Goal: Information Seeking & Learning: Learn about a topic

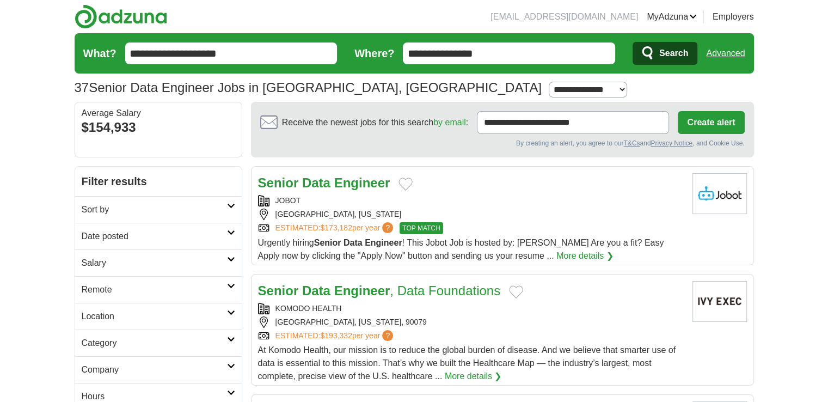
click at [425, 292] on link "Senior Data Engineer , Data Foundations" at bounding box center [379, 290] width 243 height 15
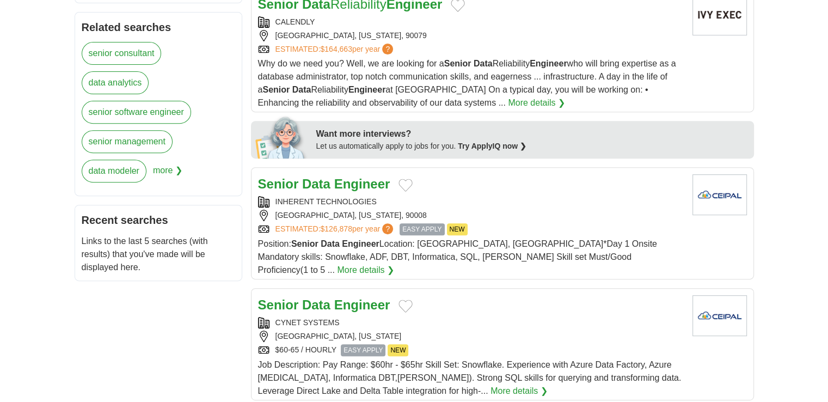
scroll to position [423, 0]
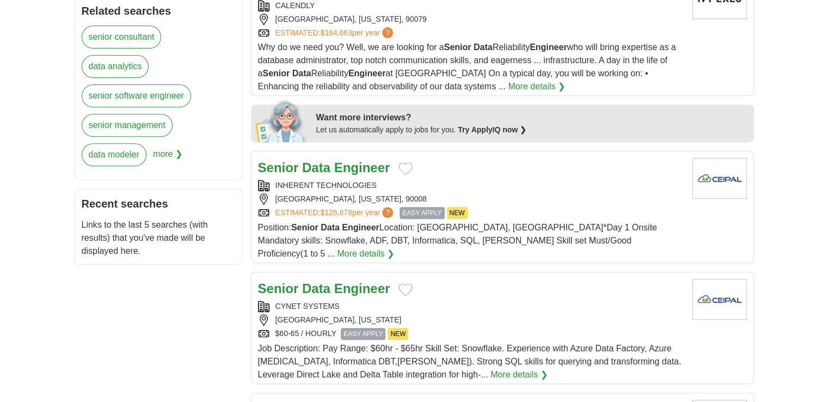
click at [325, 162] on strong "Data" at bounding box center [316, 167] width 28 height 15
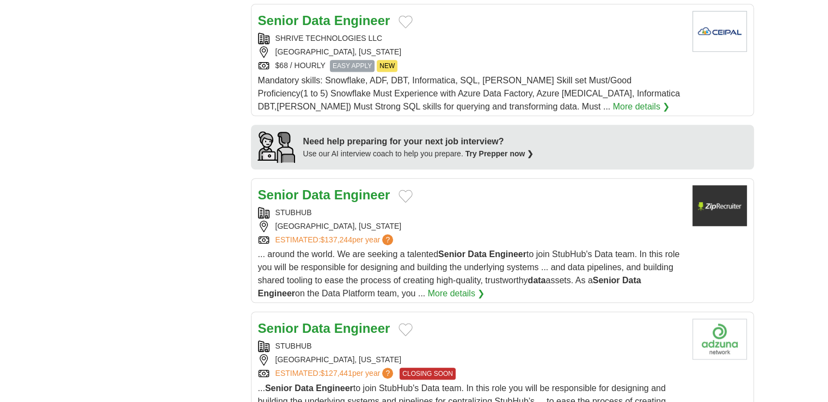
scroll to position [820, 0]
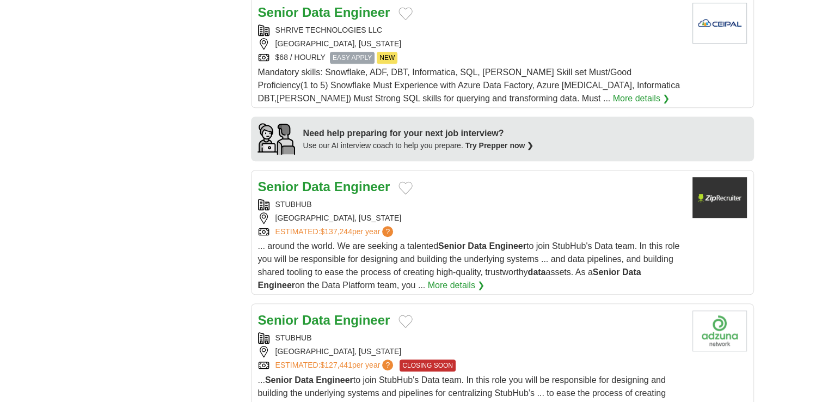
click at [338, 179] on strong "Engineer" at bounding box center [362, 186] width 56 height 15
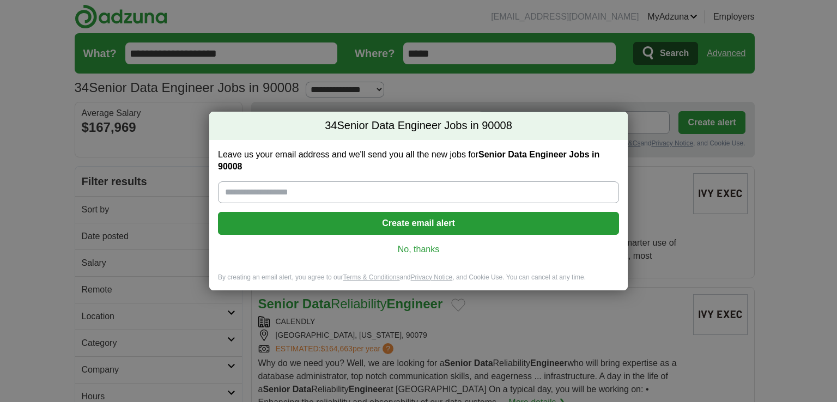
click at [417, 252] on link "No, thanks" at bounding box center [418, 249] width 383 height 12
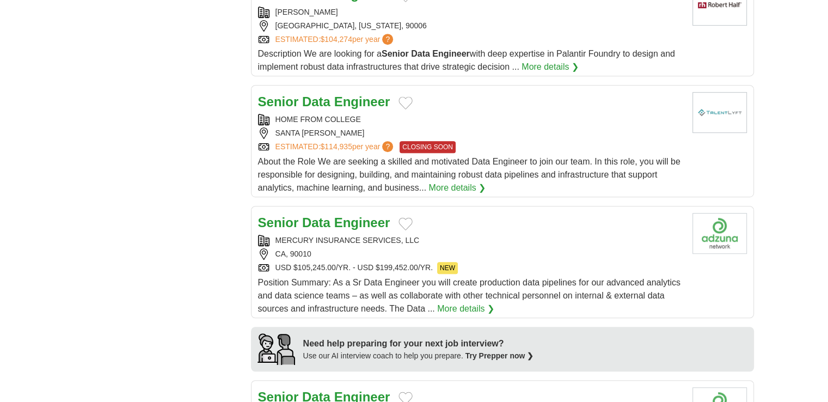
scroll to position [618, 0]
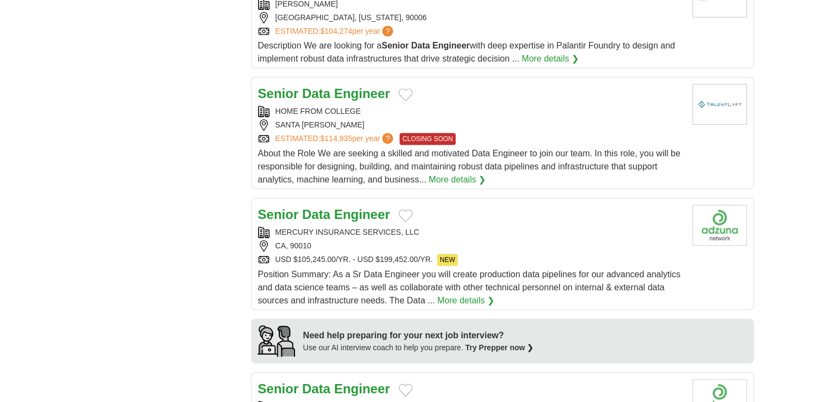
click at [345, 207] on strong "Engineer" at bounding box center [362, 214] width 56 height 15
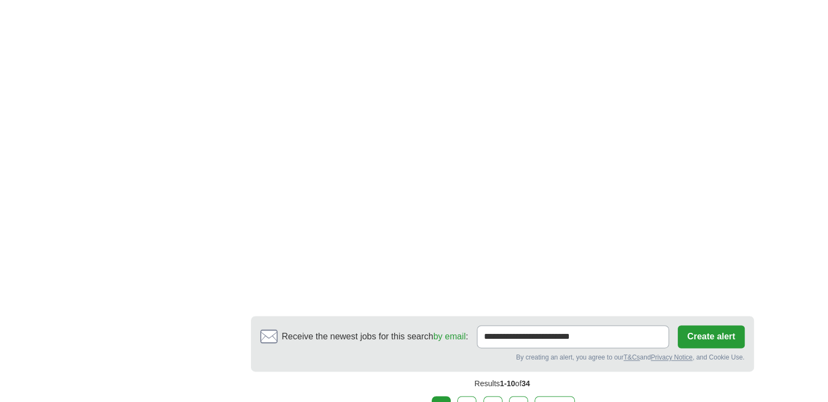
scroll to position [1510, 0]
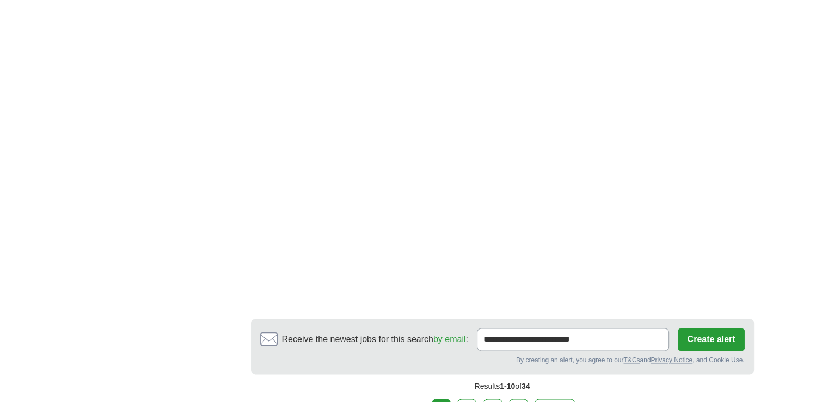
click at [471, 399] on link "2" at bounding box center [466, 410] width 19 height 23
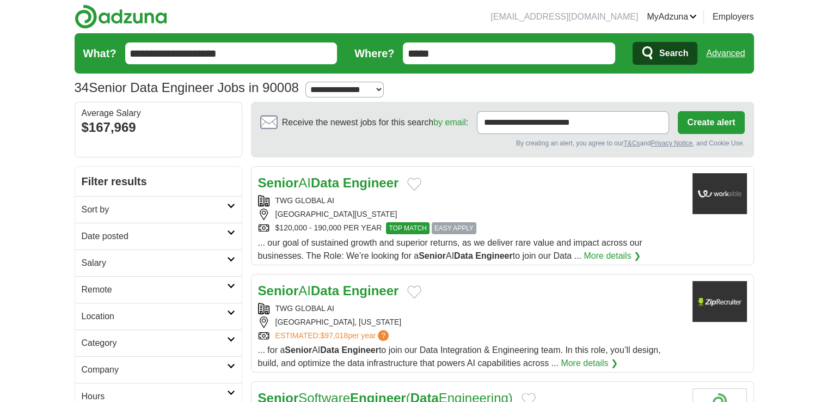
click at [383, 185] on strong "Engineer" at bounding box center [371, 182] width 56 height 15
